Goal: Book appointment/travel/reservation

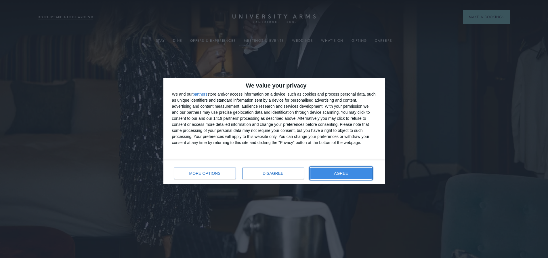
click at [341, 171] on span "AGREE" at bounding box center [341, 173] width 14 height 4
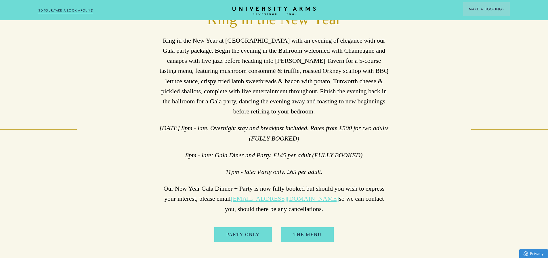
scroll to position [324, 0]
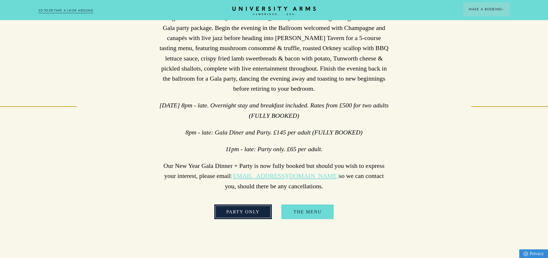
click at [244, 217] on link "Party Only" at bounding box center [243, 211] width 58 height 15
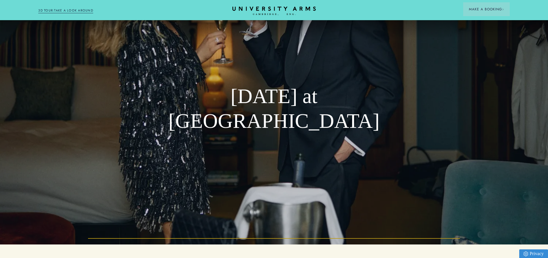
scroll to position [0, 0]
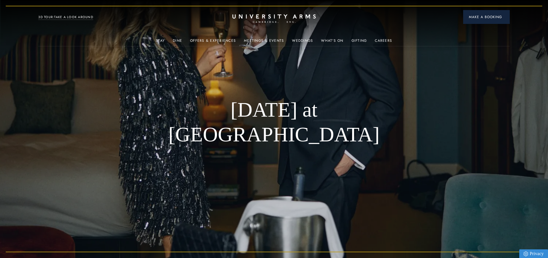
click at [489, 17] on span "Make a Booking" at bounding box center [486, 16] width 35 height 5
